Goal: Task Accomplishment & Management: Use online tool/utility

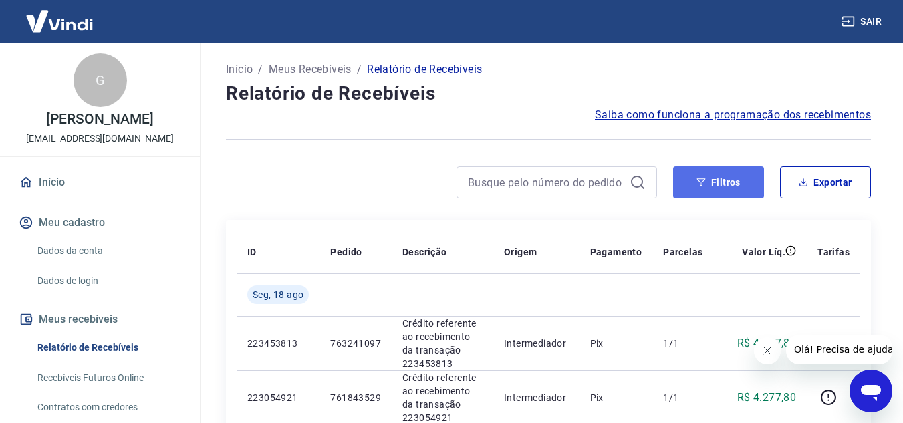
click at [730, 182] on button "Filtros" at bounding box center [718, 182] width 91 height 32
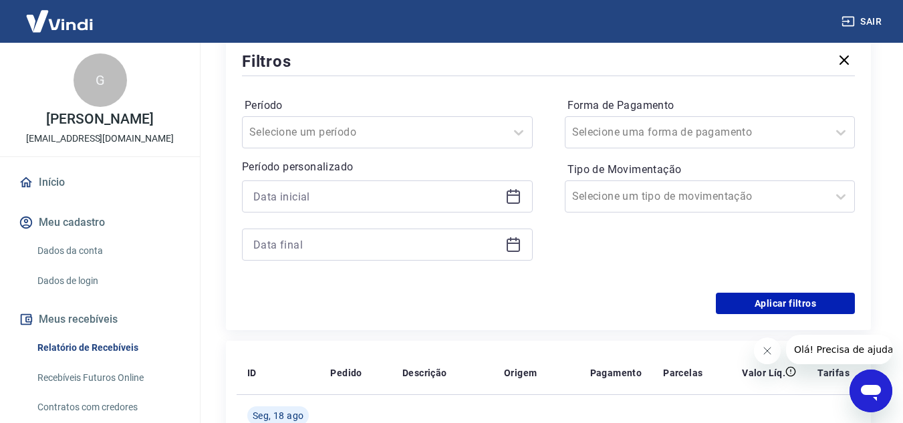
scroll to position [201, 0]
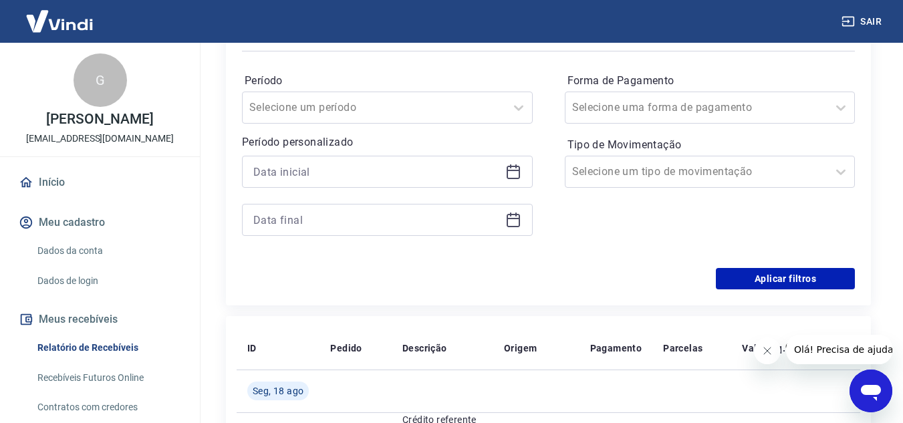
click at [510, 174] on icon at bounding box center [513, 172] width 16 height 16
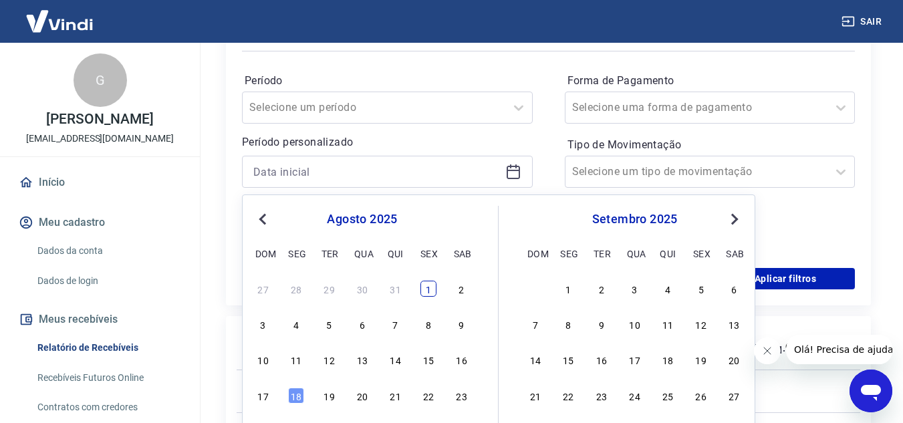
click at [430, 291] on div "1" at bounding box center [428, 289] width 16 height 16
click at [427, 291] on div "Filtros Período Selecione um período Período personalizado Previous Month Next …" at bounding box center [548, 157] width 645 height 297
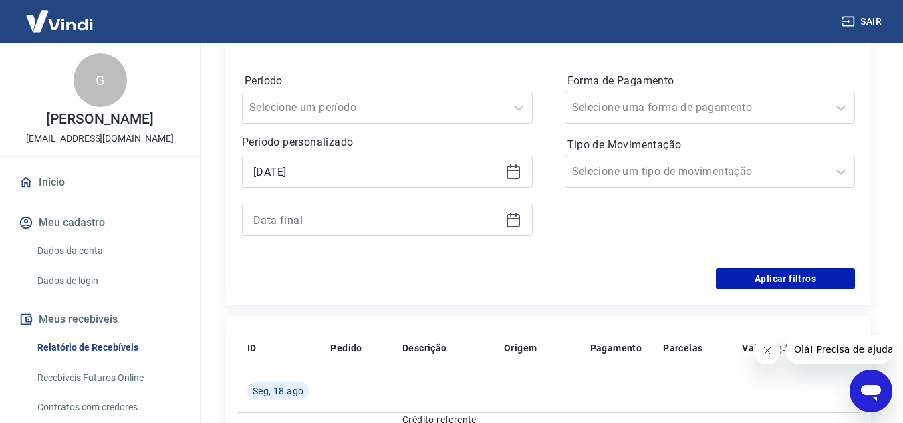
type input "[DATE]"
click at [427, 291] on div "Filtros Período Selecione um período Período personalizado Selected date: [DATE…" at bounding box center [548, 157] width 645 height 297
click at [519, 223] on icon at bounding box center [513, 220] width 13 height 13
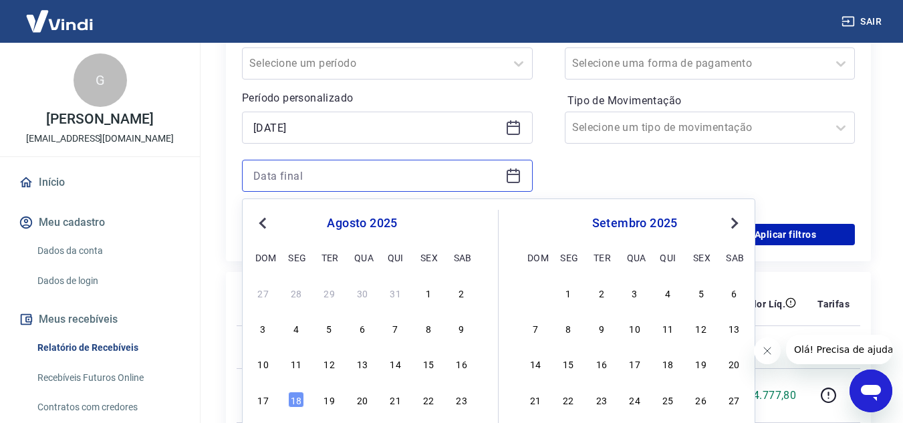
scroll to position [267, 0]
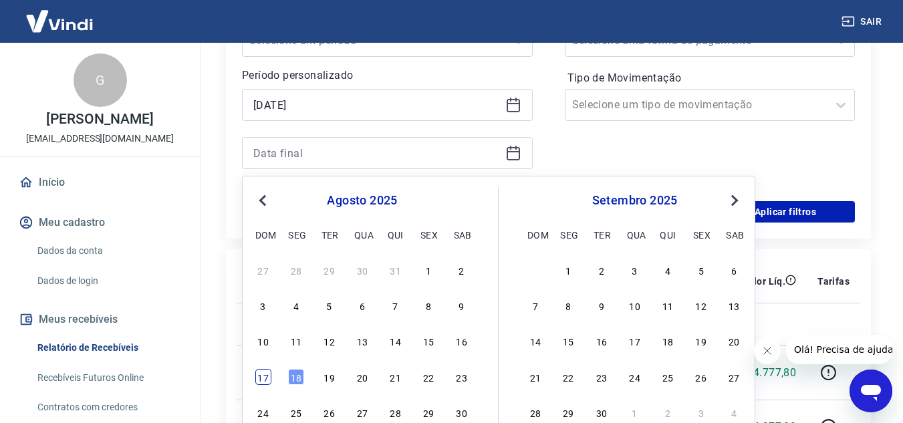
click at [264, 371] on div "17" at bounding box center [263, 377] width 16 height 16
click at [264, 371] on p "223453813" at bounding box center [277, 372] width 61 height 13
type input "[DATE]"
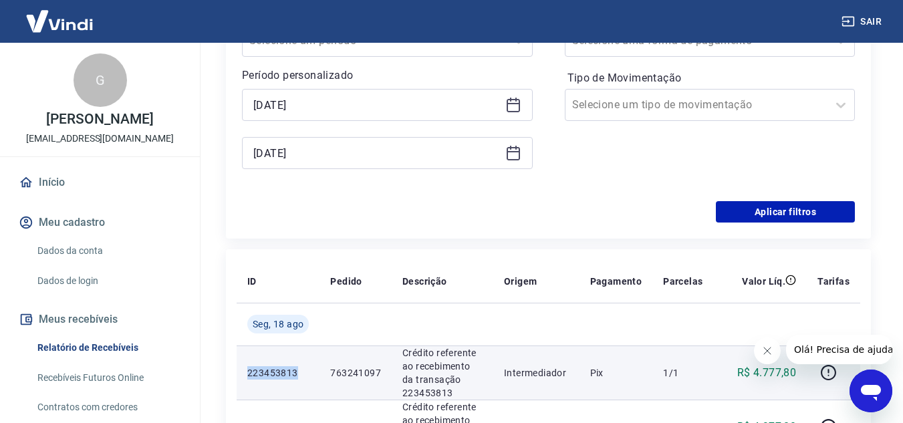
click at [258, 379] on p "223453813" at bounding box center [277, 372] width 61 height 13
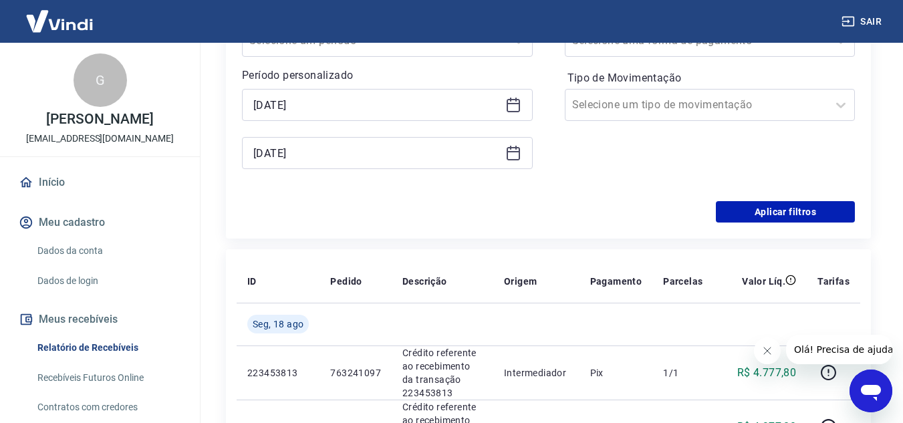
click at [404, 223] on div "Filtros Período Selecione um período Período personalizado Selected date: [DATE…" at bounding box center [548, 90] width 645 height 297
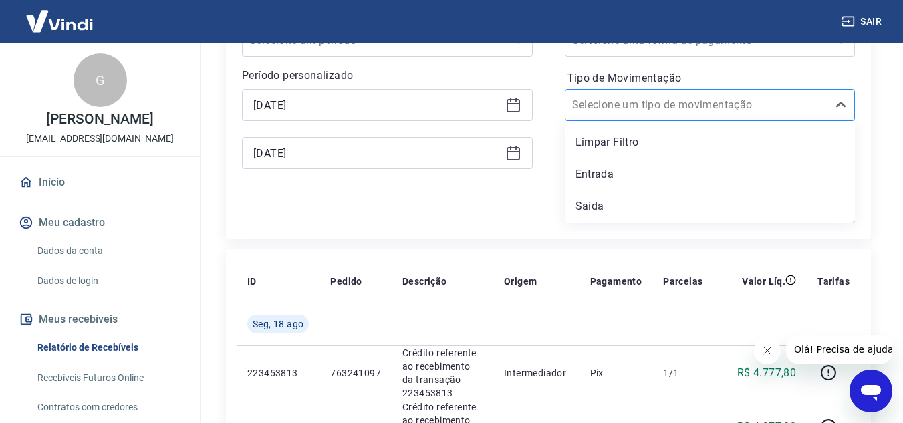
click at [722, 99] on div at bounding box center [696, 105] width 249 height 19
click at [522, 195] on div "Período Selecione um período Período personalizado Selected date: [DATE] [DATE]…" at bounding box center [548, 94] width 613 height 214
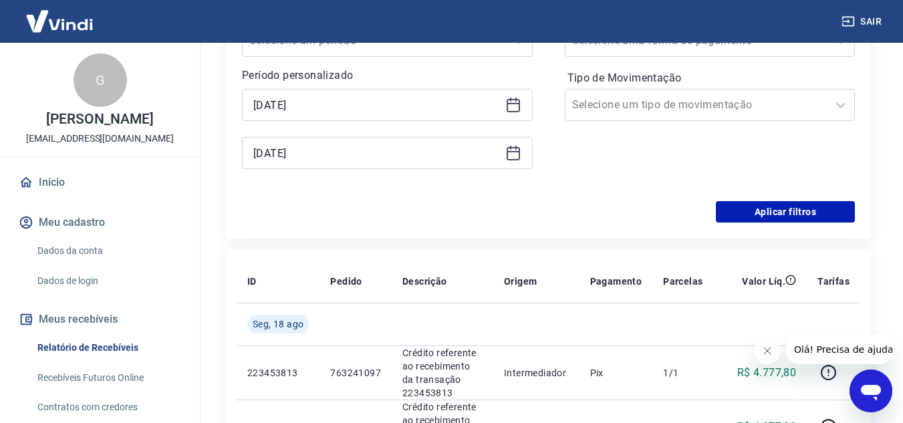
scroll to position [201, 0]
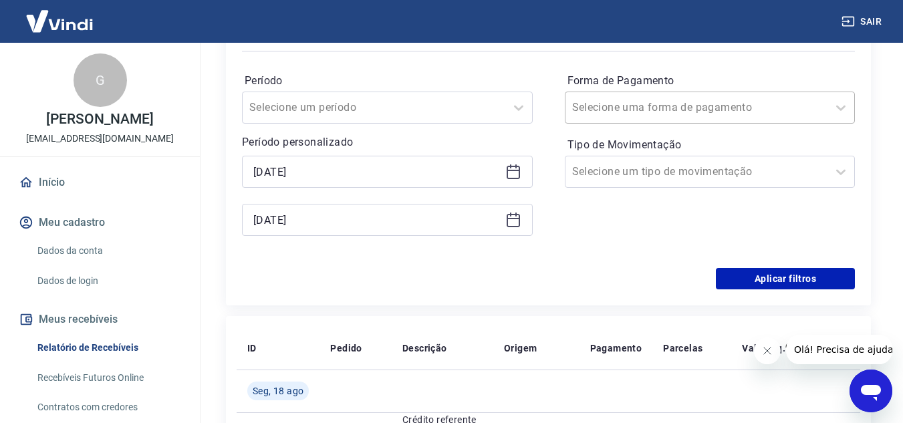
click at [631, 92] on div "Selecione uma forma de pagamento" at bounding box center [710, 108] width 291 height 32
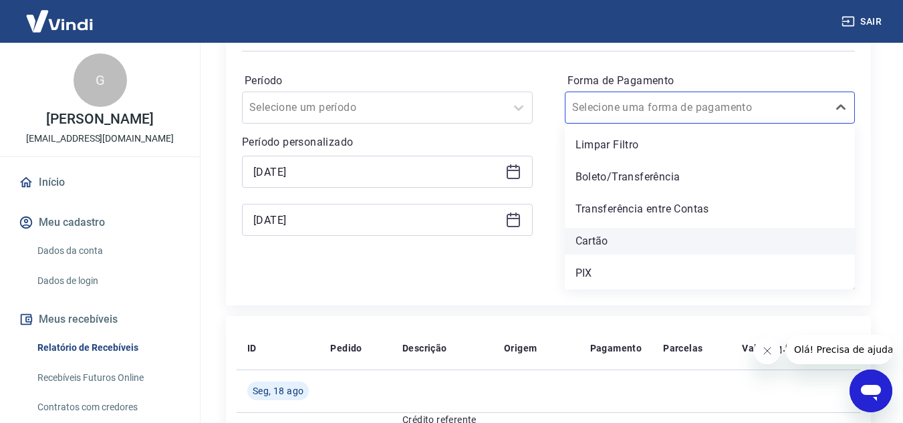
click at [614, 237] on div "Cartão" at bounding box center [710, 241] width 291 height 27
click at [614, 237] on div "Forma de Pagamento option Cartão focused, 4 of 5. 5 results available. Use Up a…" at bounding box center [710, 161] width 291 height 182
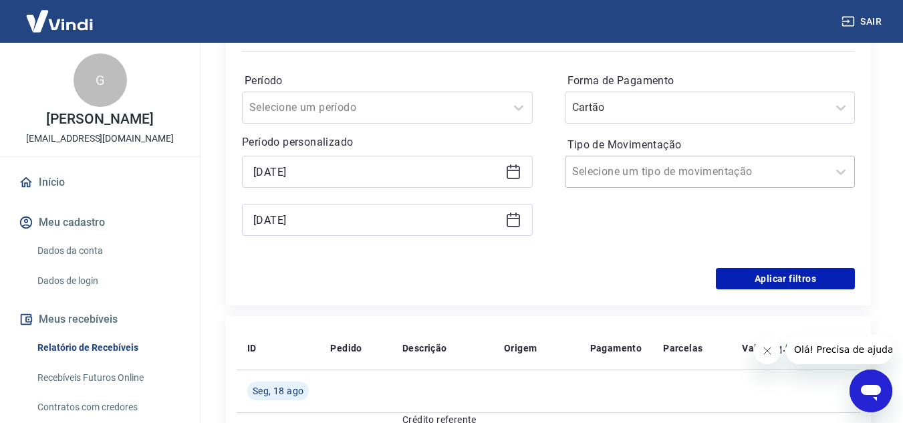
click at [690, 170] on input "Tipo de Movimentação" at bounding box center [639, 172] width 135 height 16
click at [469, 275] on div "Aplicar filtros" at bounding box center [548, 278] width 613 height 21
click at [813, 281] on button "Aplicar filtros" at bounding box center [785, 278] width 139 height 21
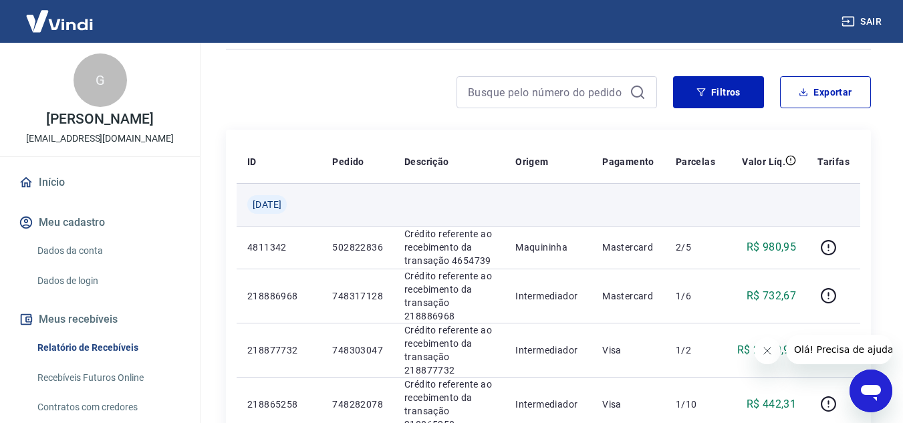
scroll to position [67, 0]
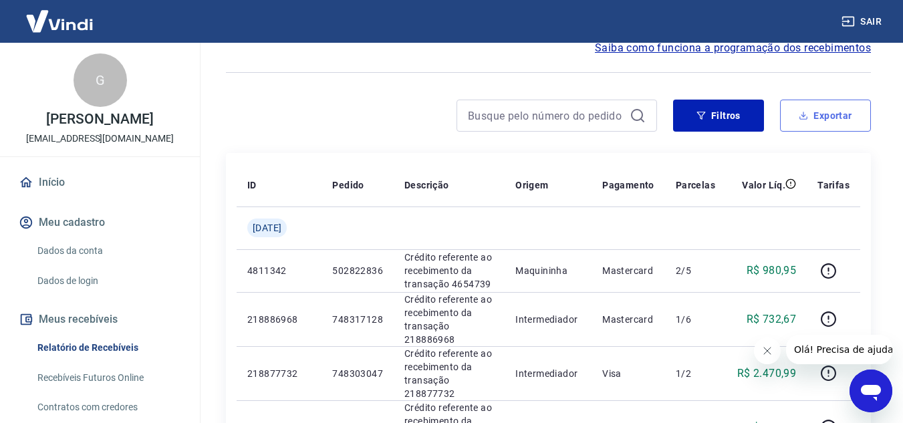
click at [832, 124] on button "Exportar" at bounding box center [825, 116] width 91 height 32
type input "[DATE]"
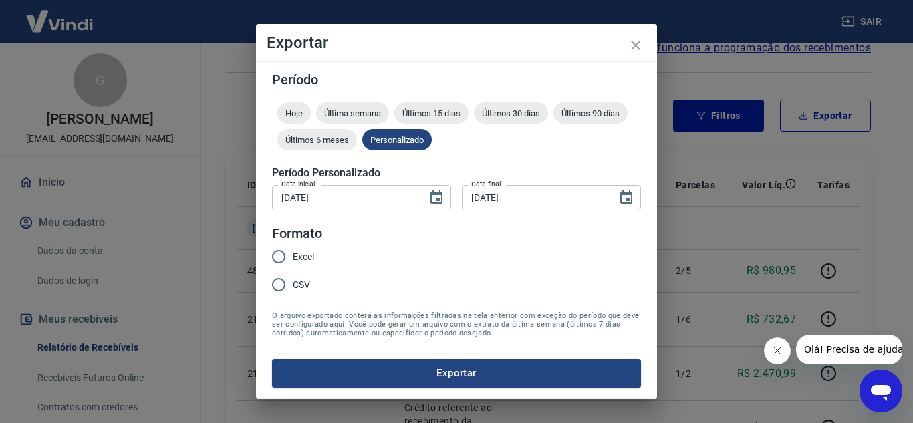
click at [292, 257] on input "Excel" at bounding box center [279, 257] width 28 height 28
radio input "true"
click at [446, 364] on button "Exportar" at bounding box center [456, 373] width 369 height 28
